Goal: Information Seeking & Learning: Find specific page/section

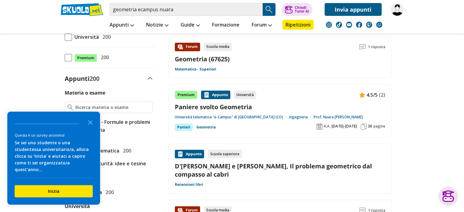
scroll to position [122, 0]
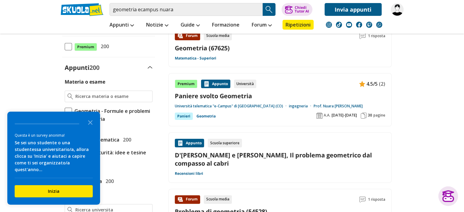
click at [211, 116] on link "Geometria" at bounding box center [206, 116] width 19 height 7
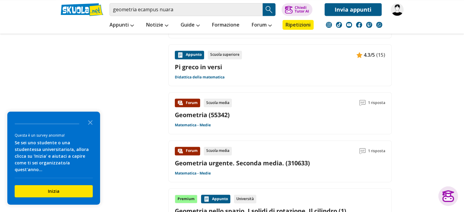
scroll to position [946, 0]
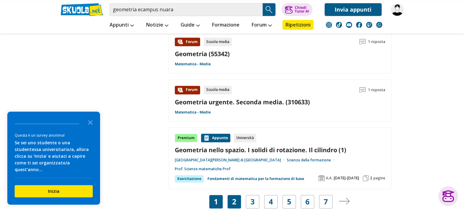
click at [238, 195] on div "2" at bounding box center [234, 201] width 13 height 13
click at [252, 198] on link "3" at bounding box center [253, 202] width 4 height 9
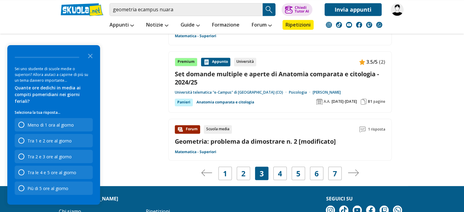
scroll to position [1069, 0]
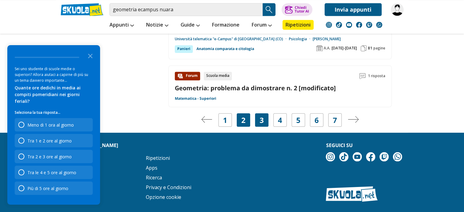
click at [245, 116] on link "2" at bounding box center [243, 120] width 4 height 9
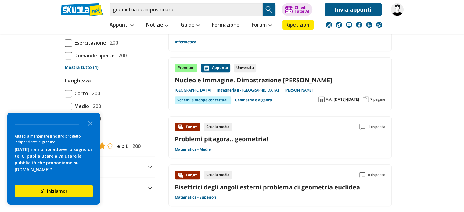
scroll to position [488, 0]
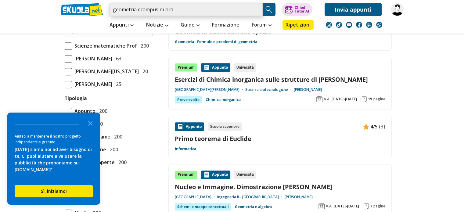
drag, startPoint x: 158, startPoint y: 9, endPoint x: 105, endPoint y: 8, distance: 52.5
click at [105, 8] on div "geometria ecampus nuara Trova un tutor esperto su questo argomento Chiedi Tutor…" at bounding box center [232, 8] width 352 height 16
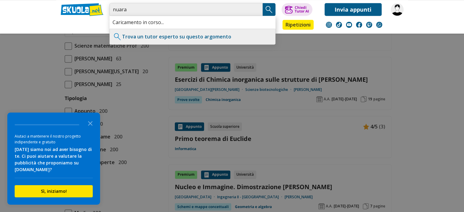
type input "nuara"
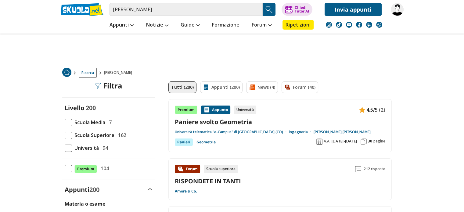
click at [209, 122] on link "Paniere svolto Geometria" at bounding box center [280, 122] width 211 height 8
